Goal: Complete application form: Complete application form

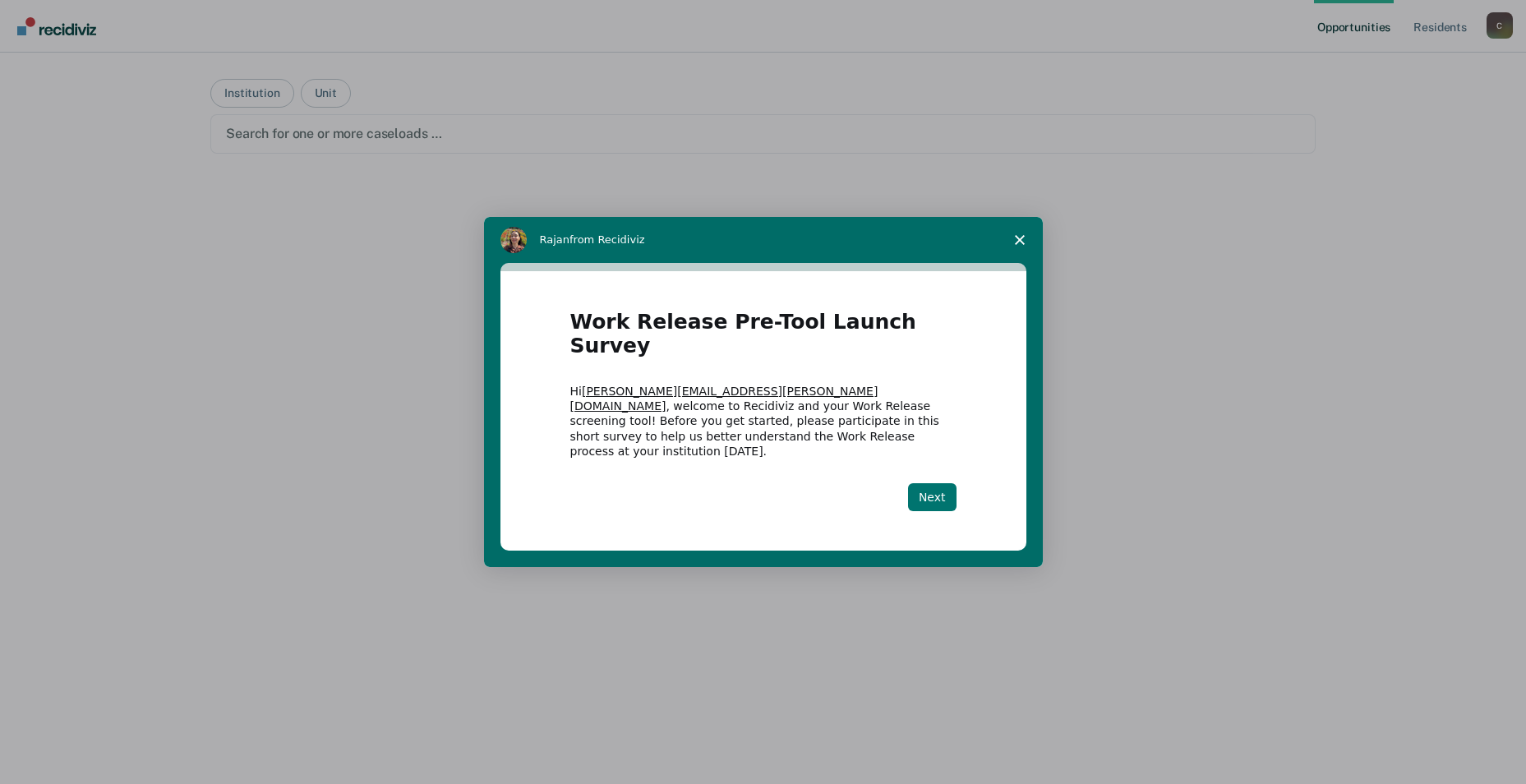
click at [774, 483] on button "Next" at bounding box center [932, 497] width 49 height 27
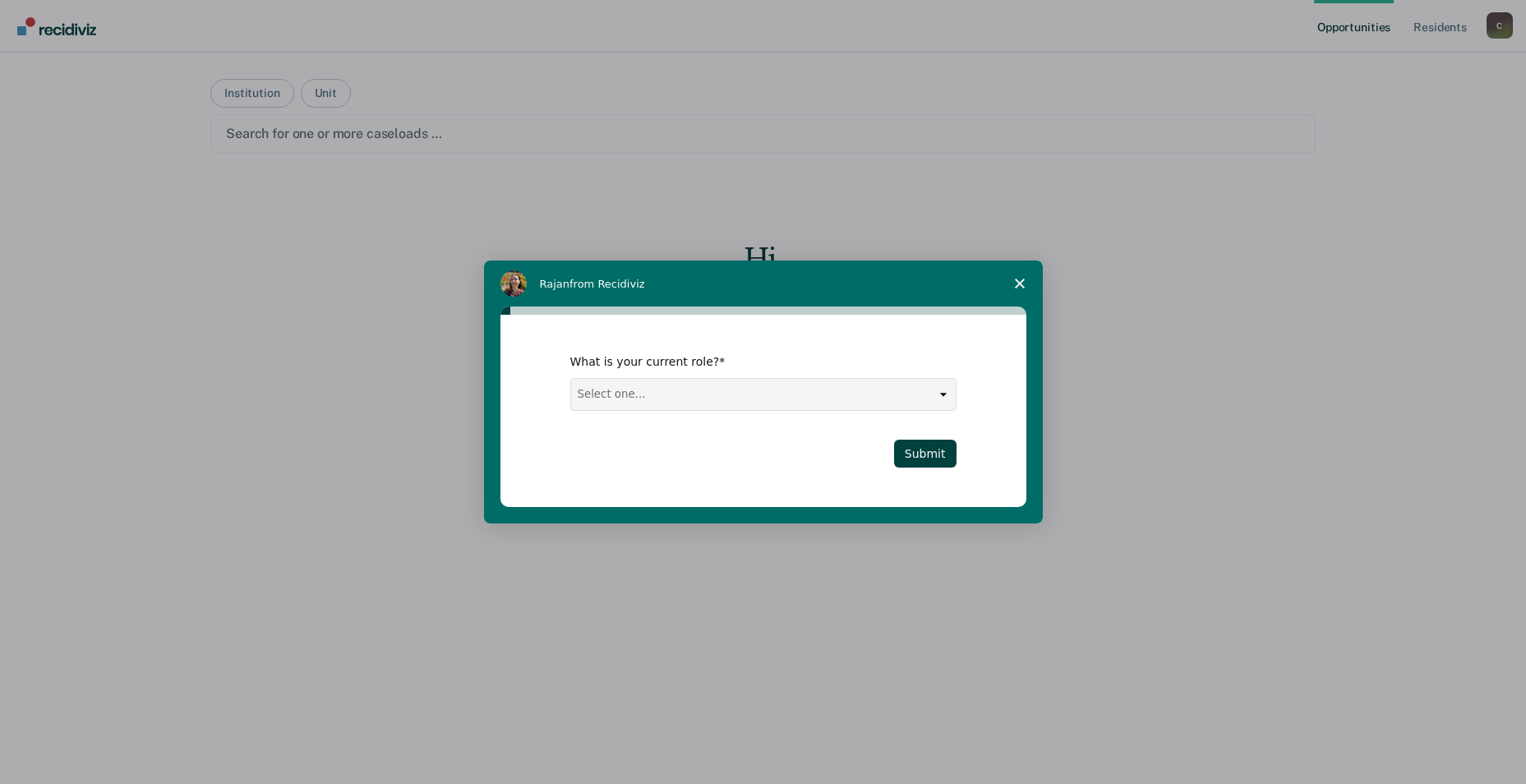
click at [774, 397] on select "Select one... Case Manager FUM Assistant [PERSON_NAME] [PERSON_NAME]" at bounding box center [763, 394] width 384 height 31
select select "Case Manager"
click at [571, 379] on select "Select one... Case Manager FUM Assistant [PERSON_NAME] [PERSON_NAME]" at bounding box center [763, 394] width 384 height 31
click at [774, 460] on button "Submit" at bounding box center [925, 453] width 62 height 27
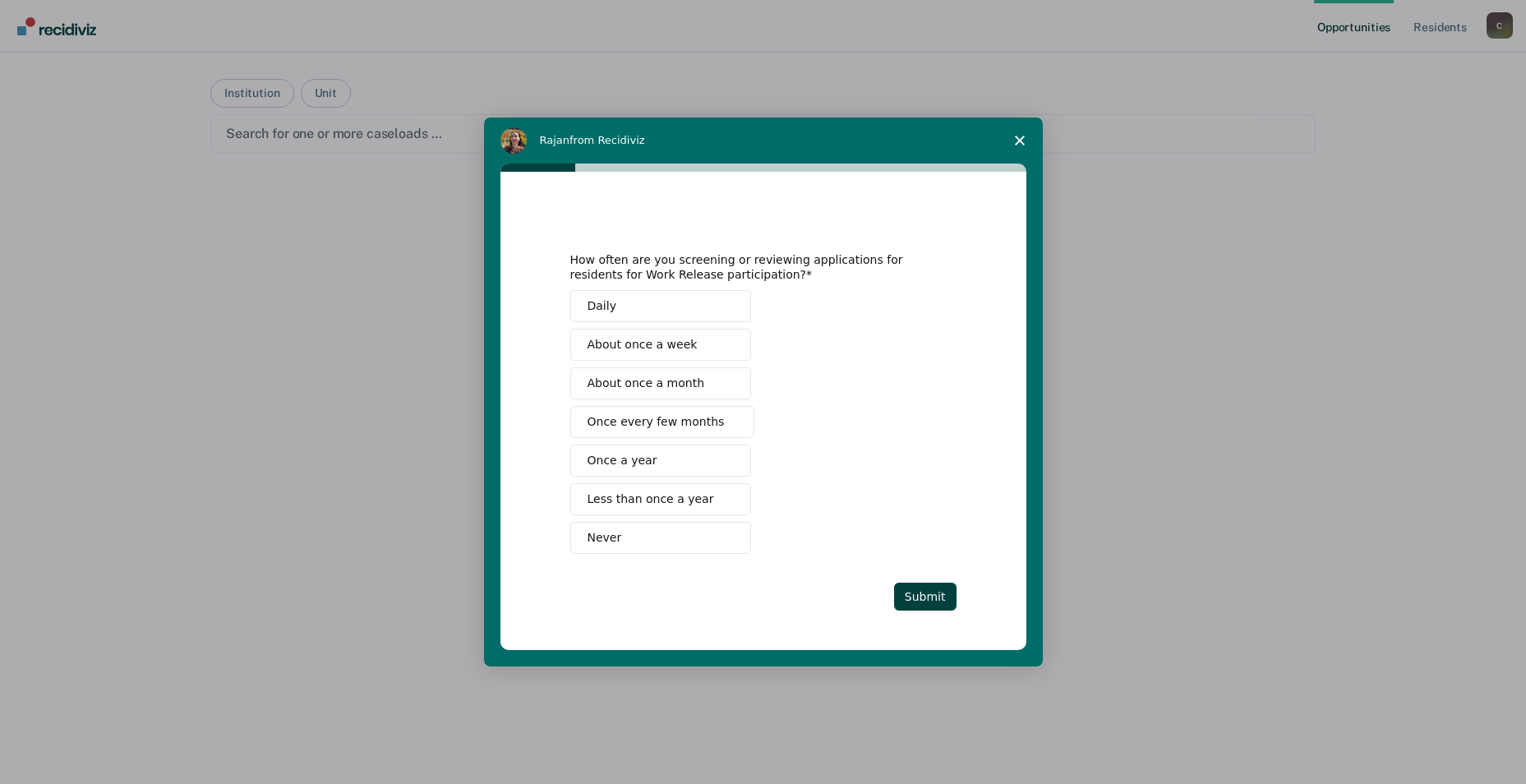
click at [692, 353] on button "About once a week" at bounding box center [661, 344] width 181 height 32
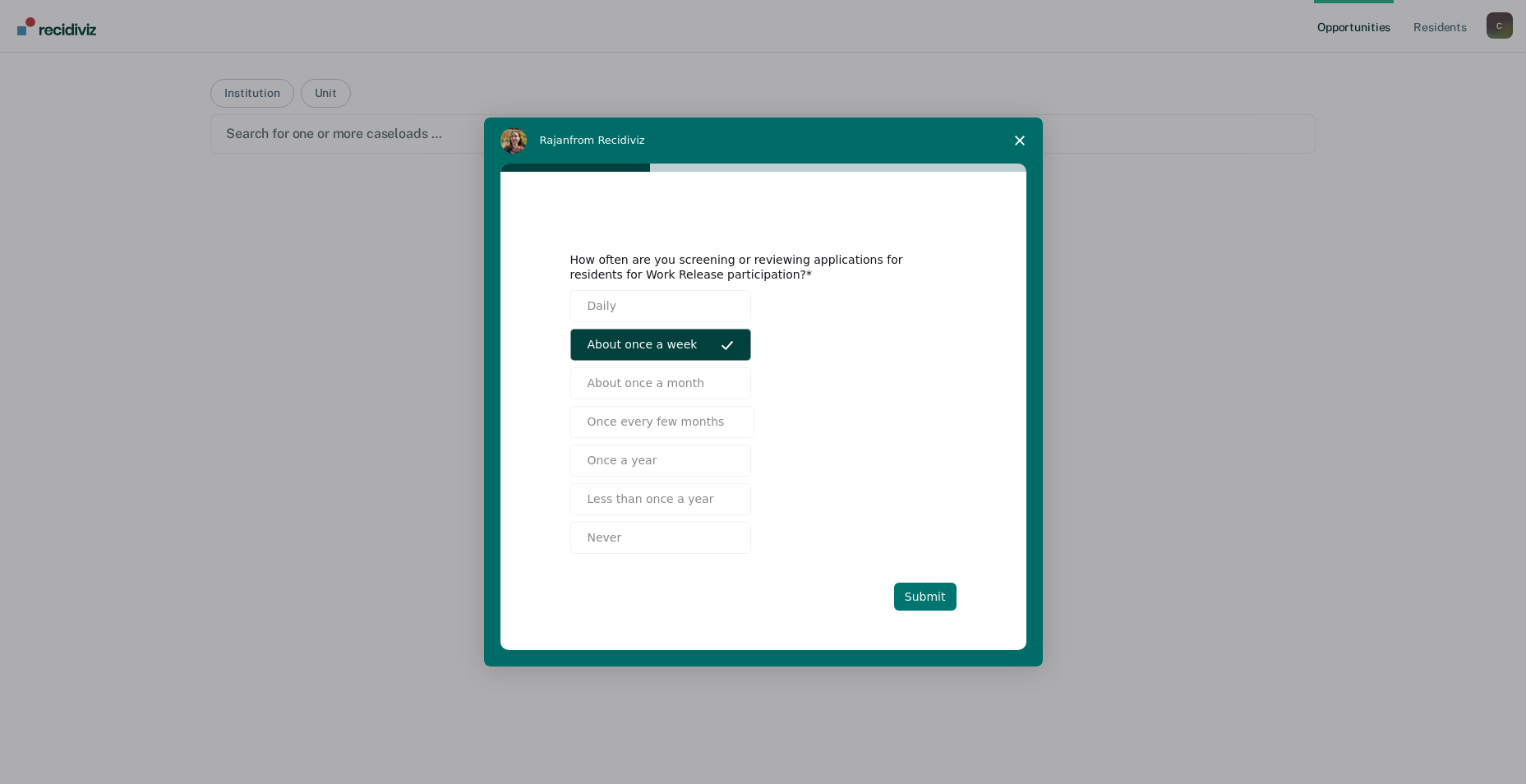
click at [774, 597] on button "Submit" at bounding box center [925, 596] width 62 height 27
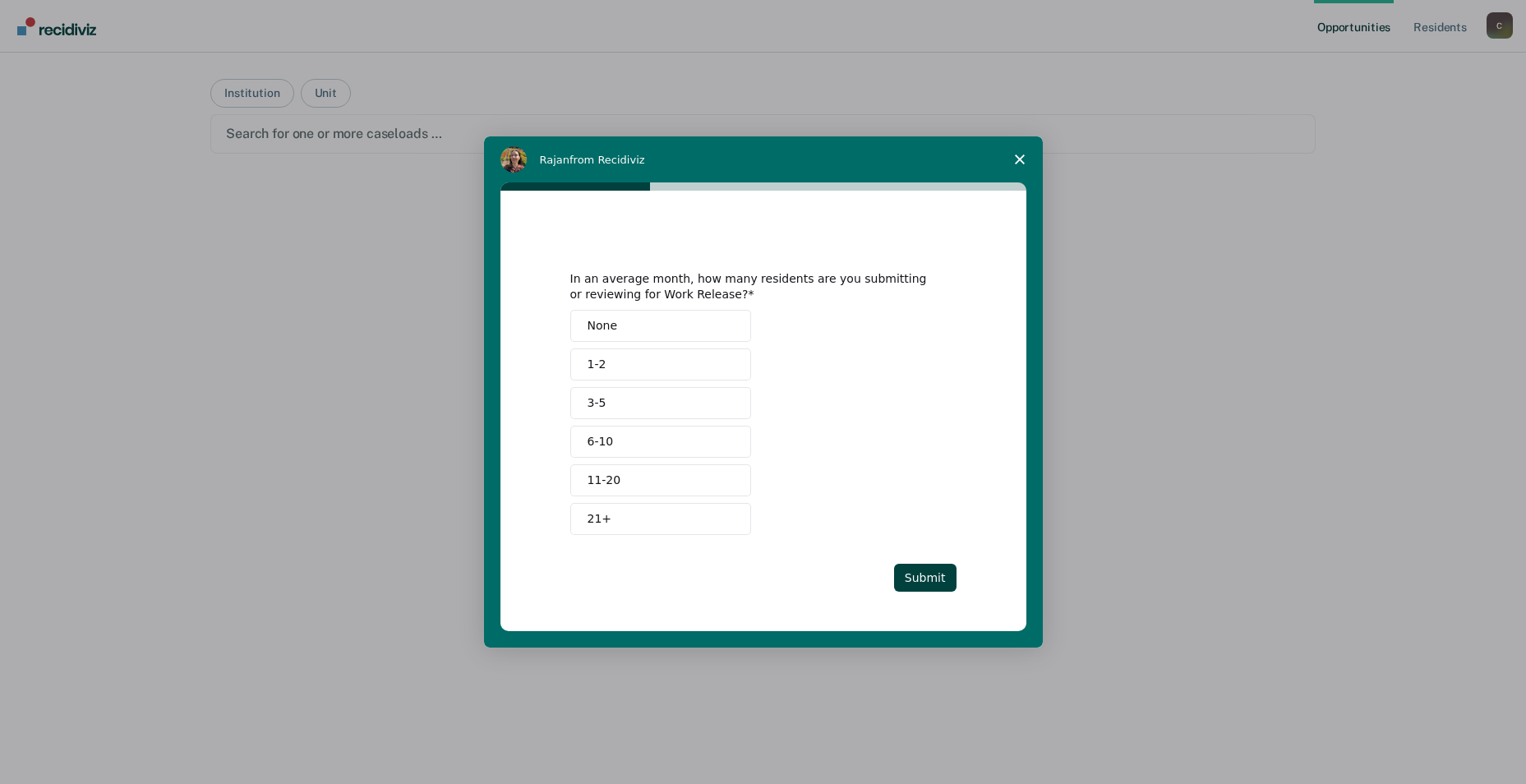
click at [641, 453] on button "6-10" at bounding box center [661, 442] width 181 height 32
click at [774, 572] on button "Submit" at bounding box center [925, 576] width 62 height 27
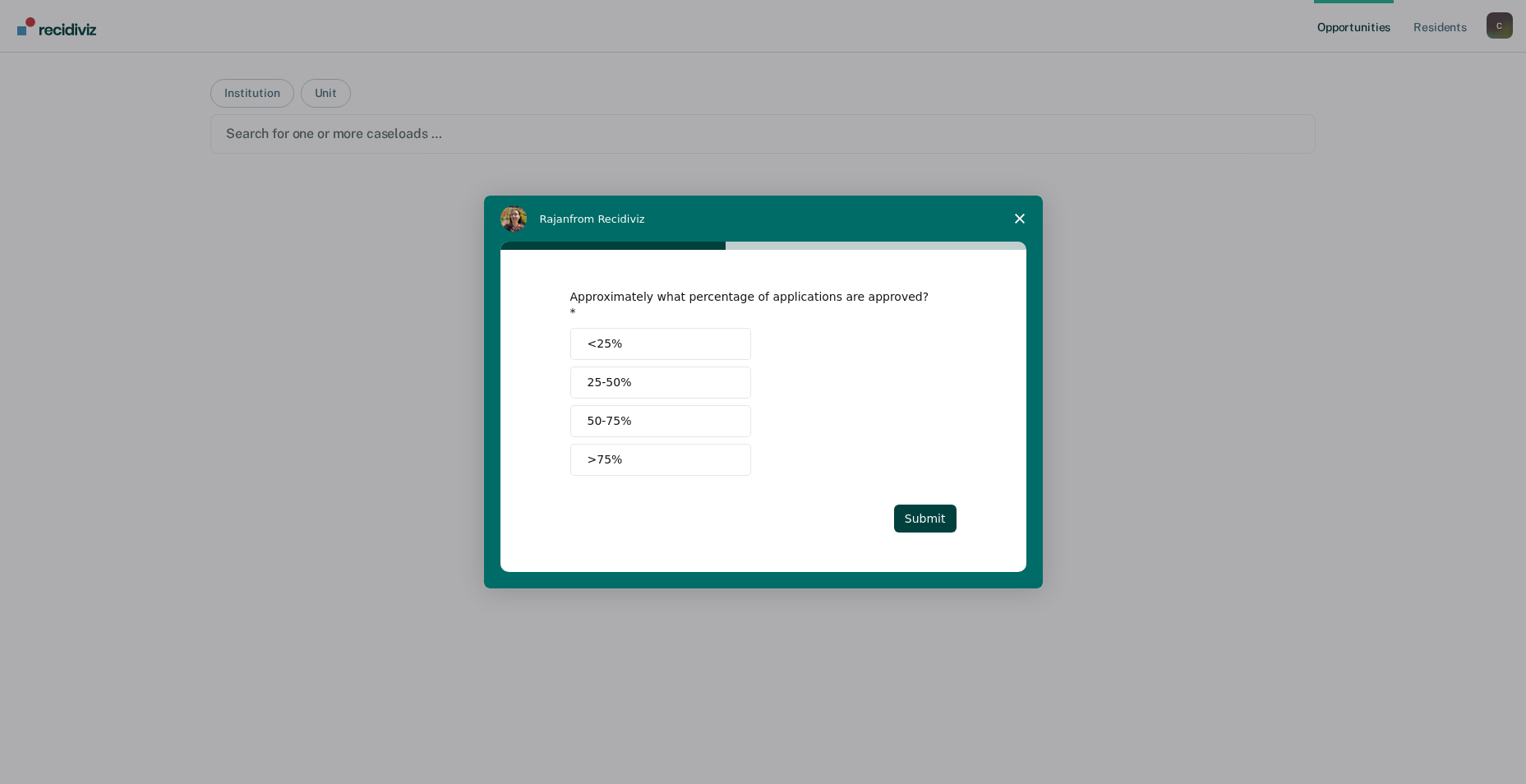
click at [614, 373] on span "25-50%" at bounding box center [610, 381] width 44 height 17
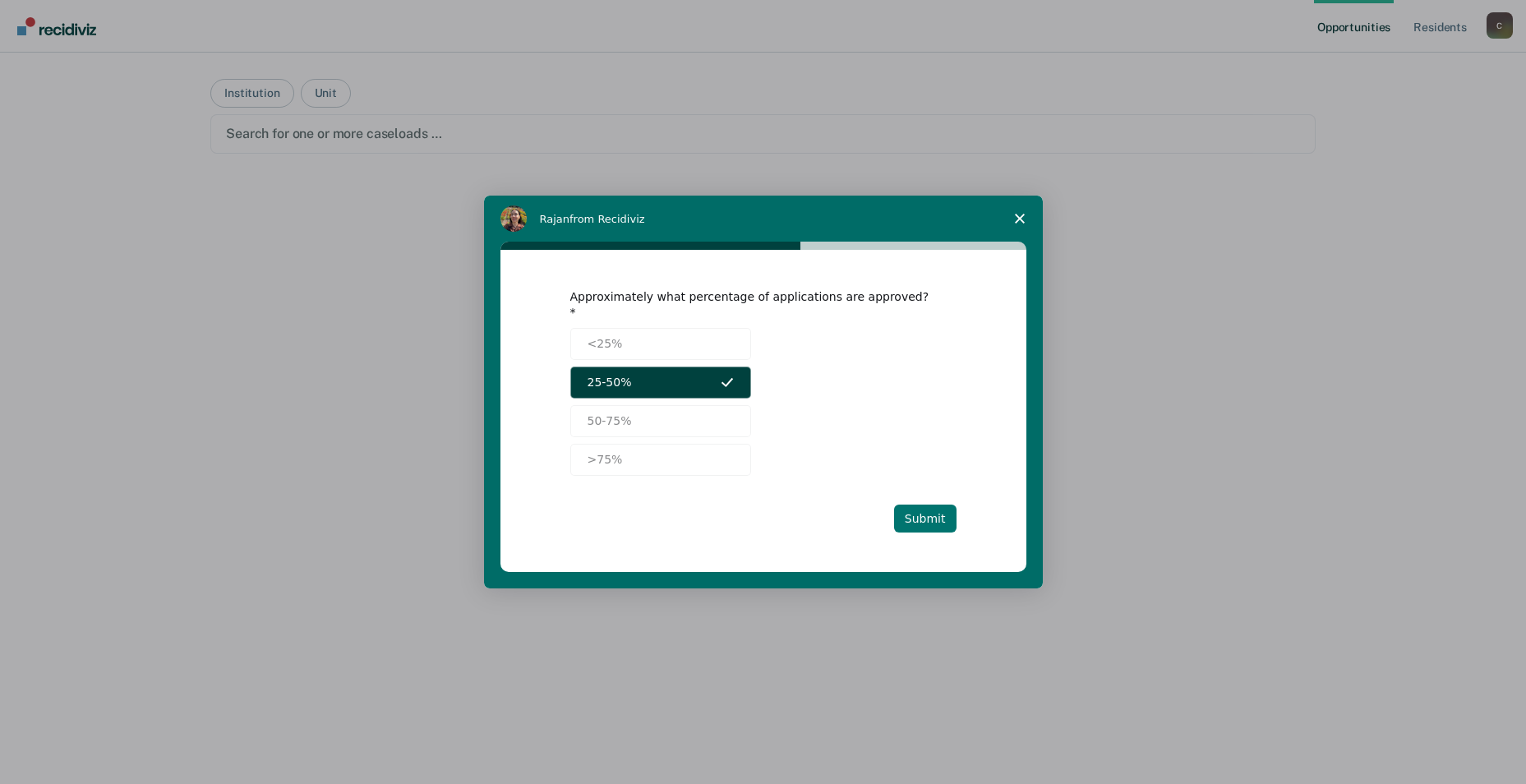
click at [774, 506] on button "Submit" at bounding box center [925, 518] width 62 height 27
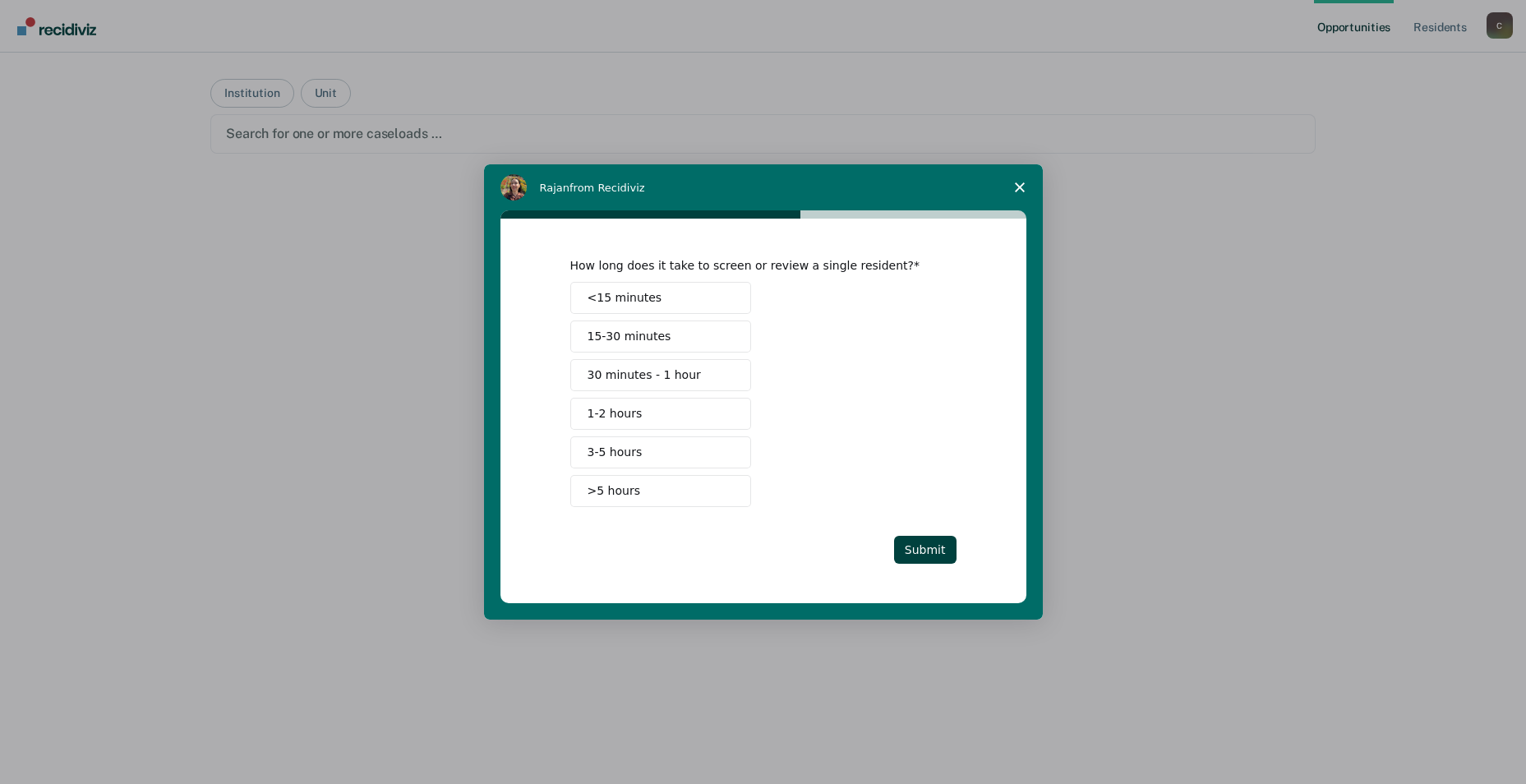
click at [662, 384] on button "30 minutes - 1 hour" at bounding box center [661, 375] width 181 height 32
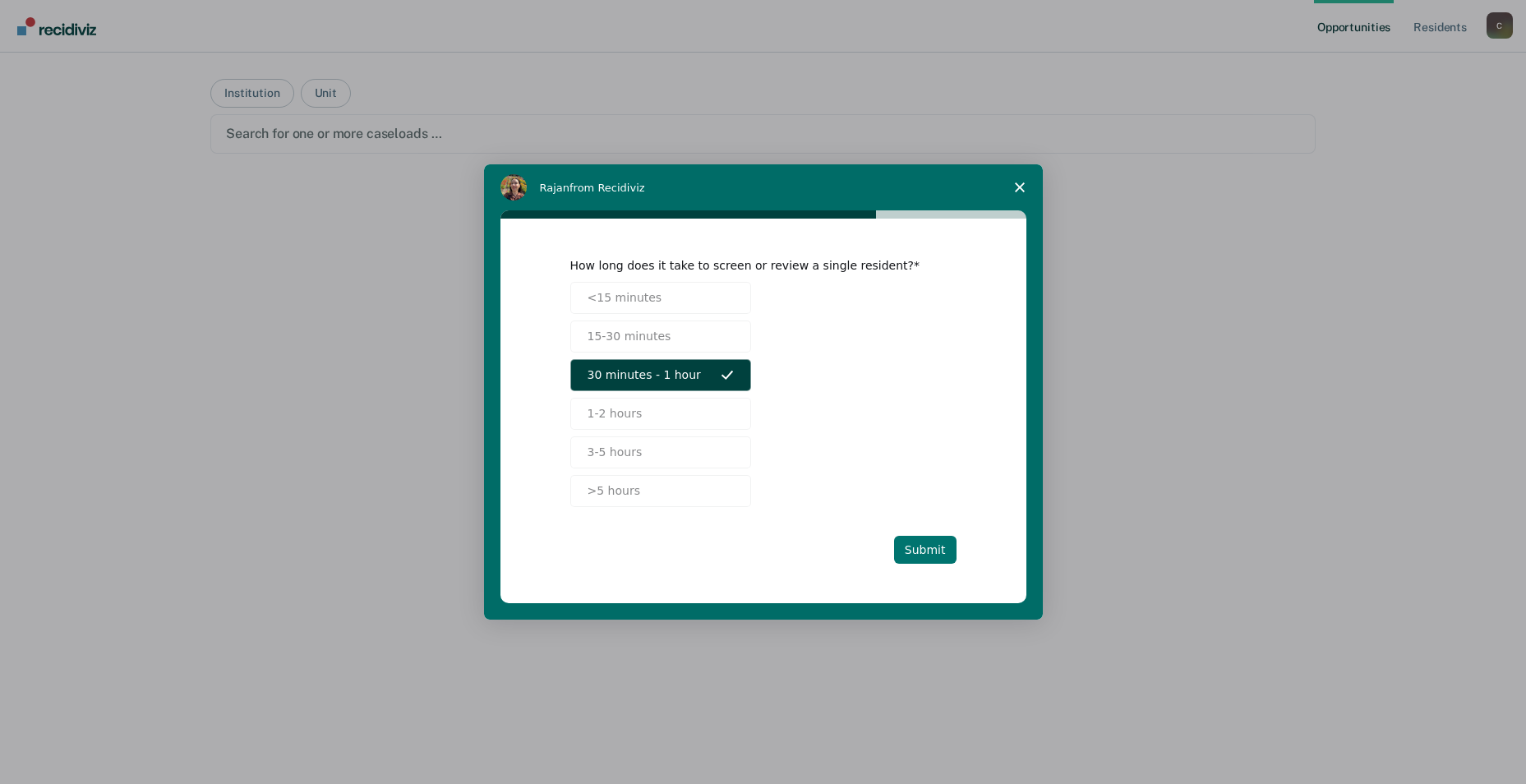
click at [774, 556] on button "Submit" at bounding box center [925, 549] width 62 height 27
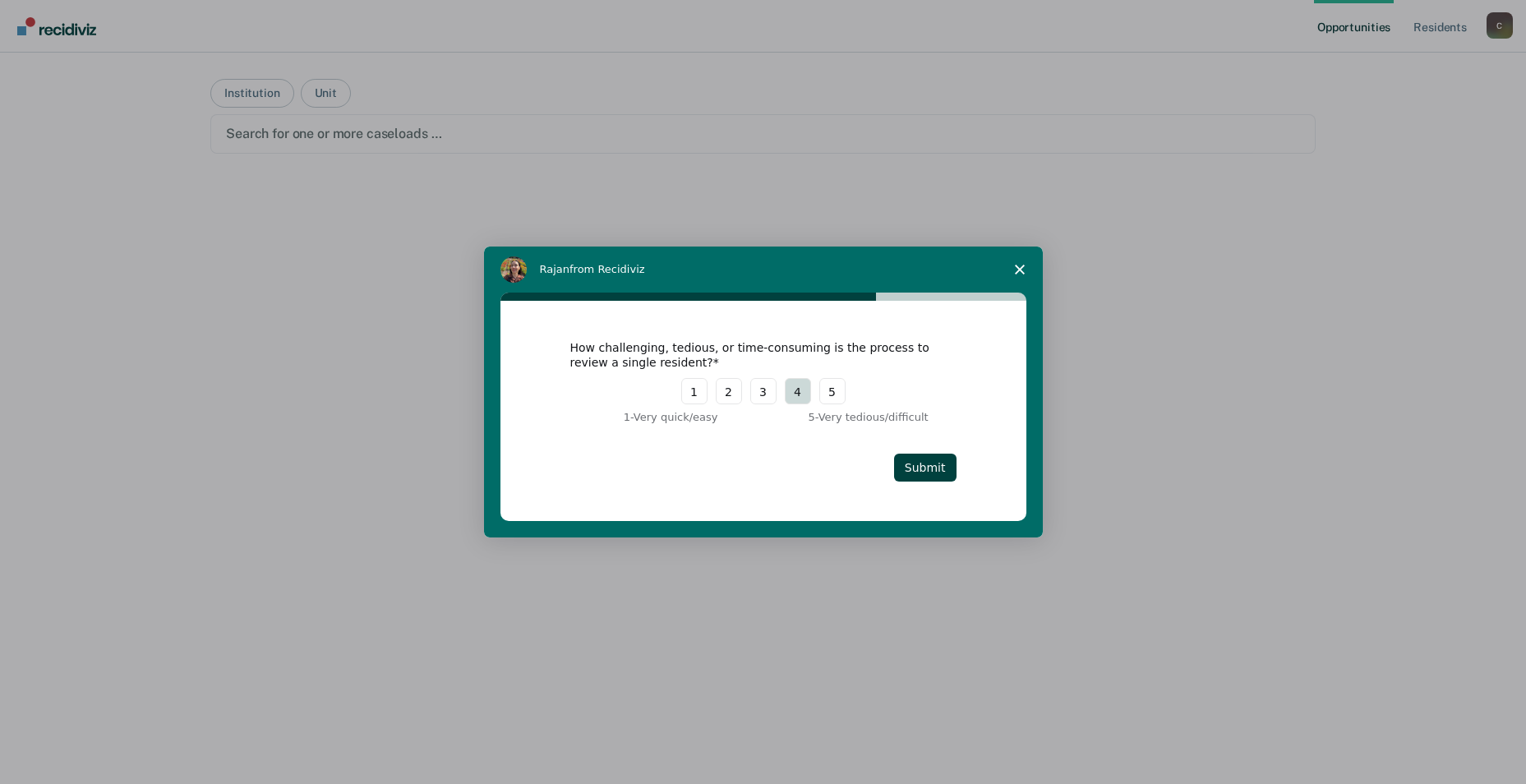
click at [774, 391] on button "4" at bounding box center [798, 391] width 27 height 27
click at [774, 462] on button "Submit" at bounding box center [925, 466] width 62 height 27
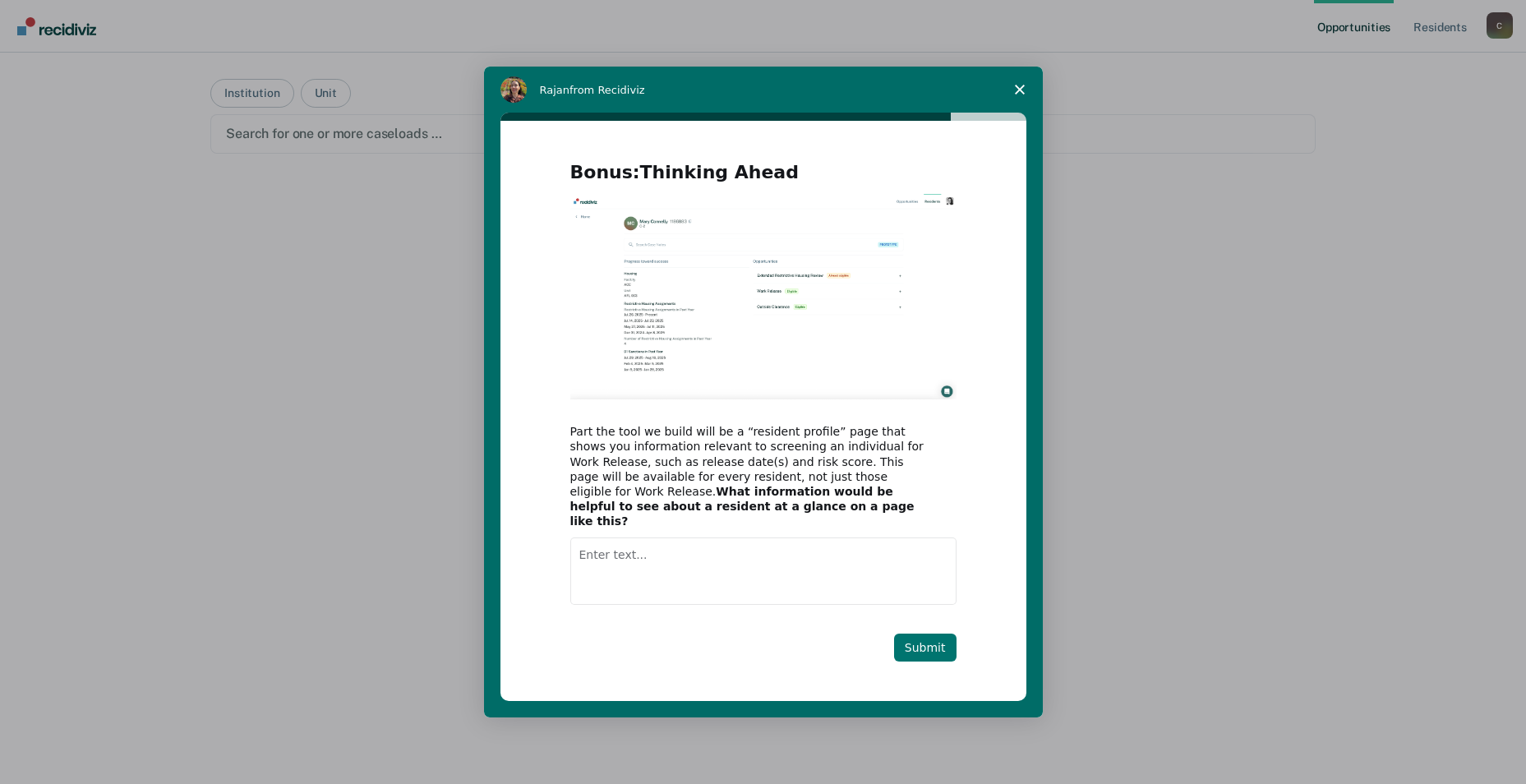
click at [774, 629] on button "Submit" at bounding box center [925, 647] width 62 height 27
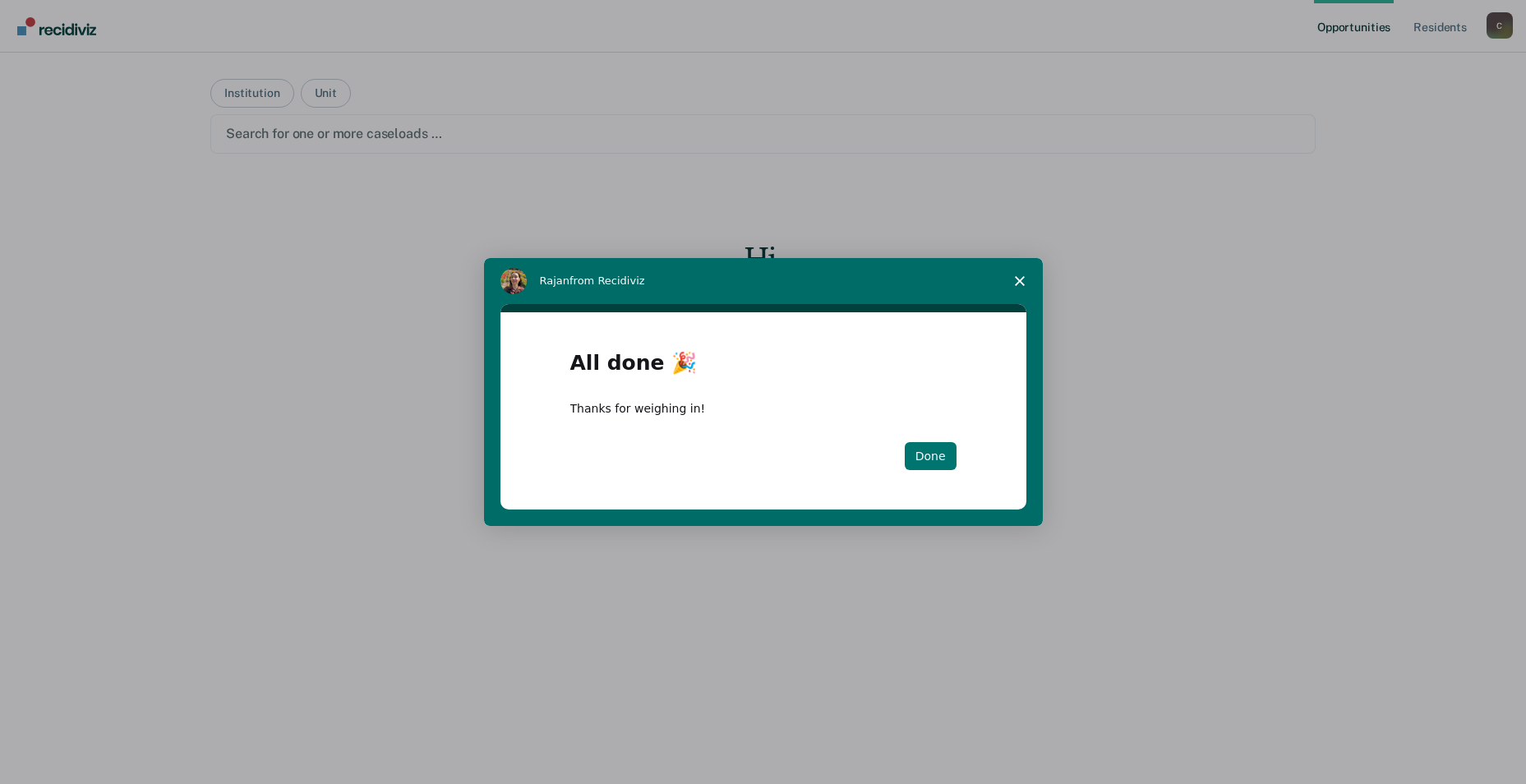
click at [774, 456] on button "Done" at bounding box center [931, 455] width 51 height 27
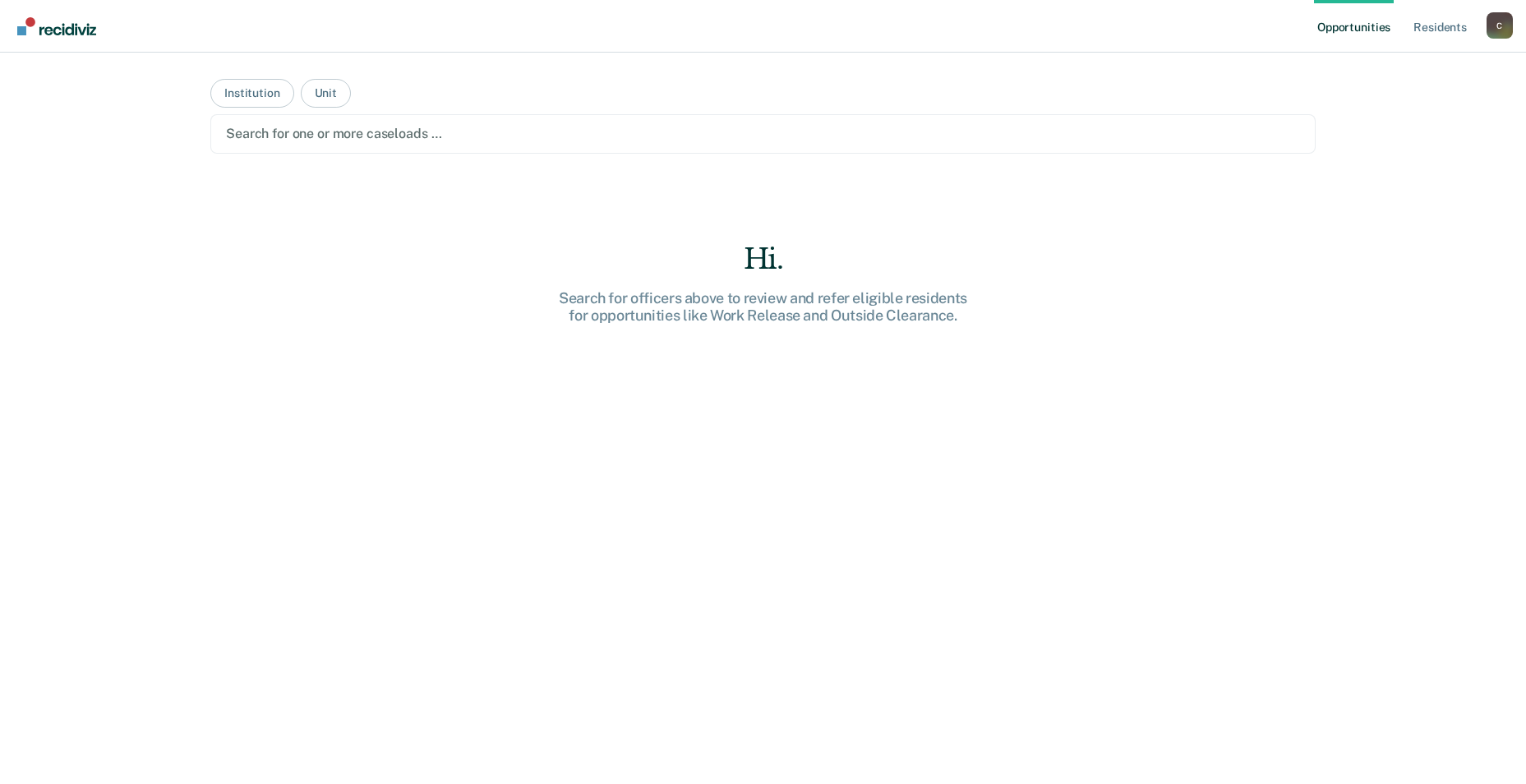
drag, startPoint x: 1498, startPoint y: 0, endPoint x: 1063, endPoint y: 381, distance: 578.3
click at [774, 381] on div "Hi. Search for officers above to review and refer eligible residents for opport…" at bounding box center [763, 542] width 1105 height 600
click at [774, 113] on main "Institution Unit Search for one or more caseloads … Hi. Search for officers abo…" at bounding box center [763, 398] width 1144 height 692
